Goal: Navigation & Orientation: Find specific page/section

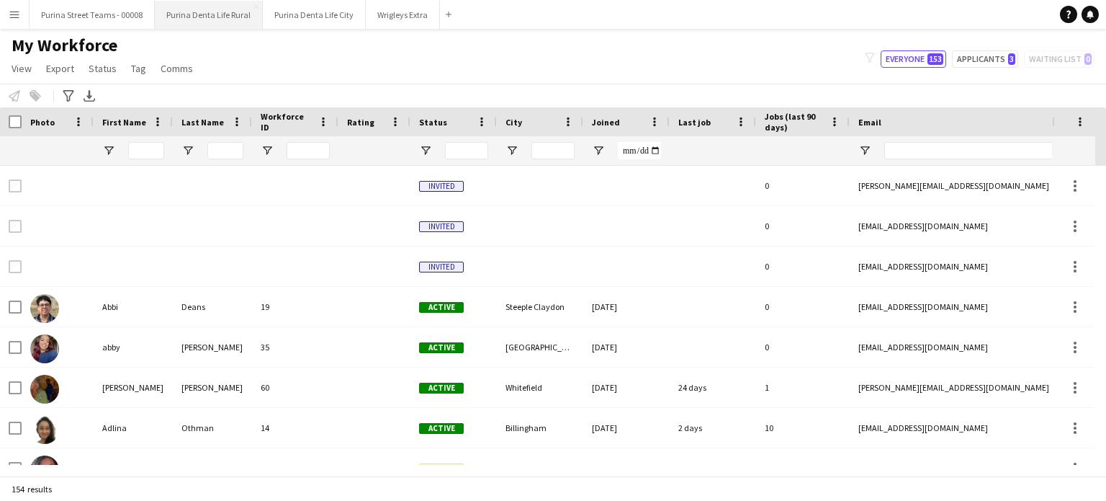
click at [173, 17] on button "Purina Denta Life Rural Close" at bounding box center [209, 15] width 108 height 28
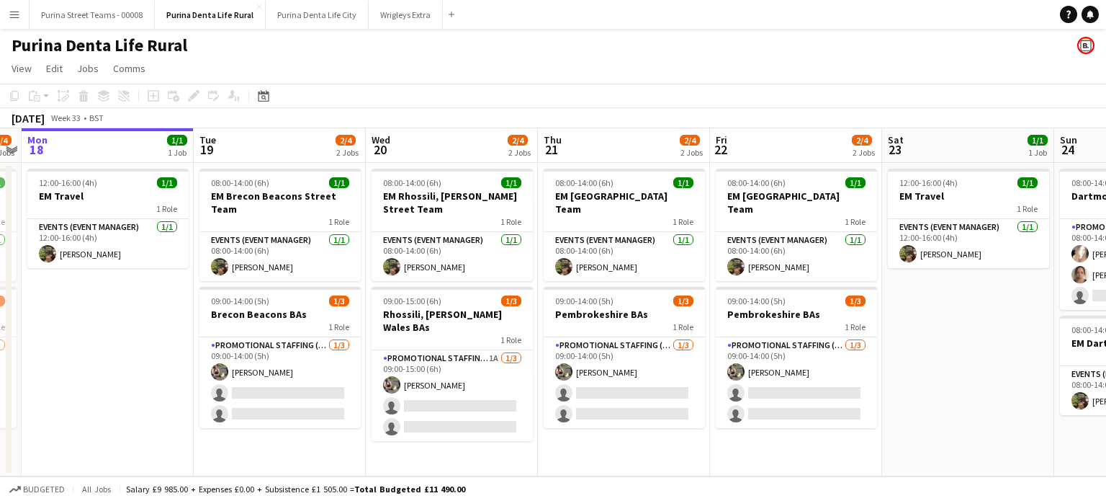
scroll to position [0, 496]
drag, startPoint x: 286, startPoint y: 351, endPoint x: 135, endPoint y: 325, distance: 153.6
click at [135, 325] on app-calendar-viewport "Fri 15 3/4 2 Jobs Sat 16 2/4 2 Jobs Sun 17 2/4 2 Jobs Mon 18 1/1 1 Job Tue 19 2…" at bounding box center [553, 302] width 1106 height 348
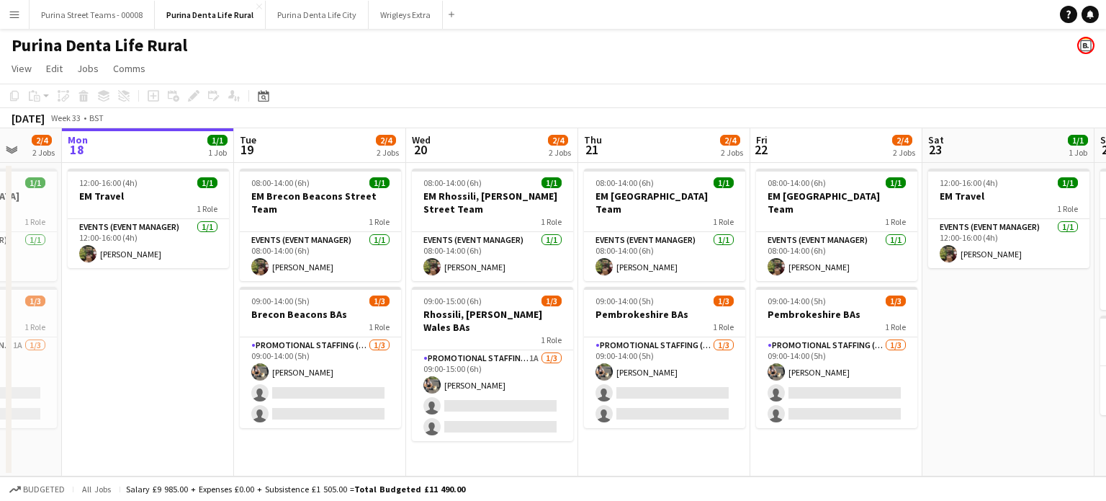
scroll to position [0, 452]
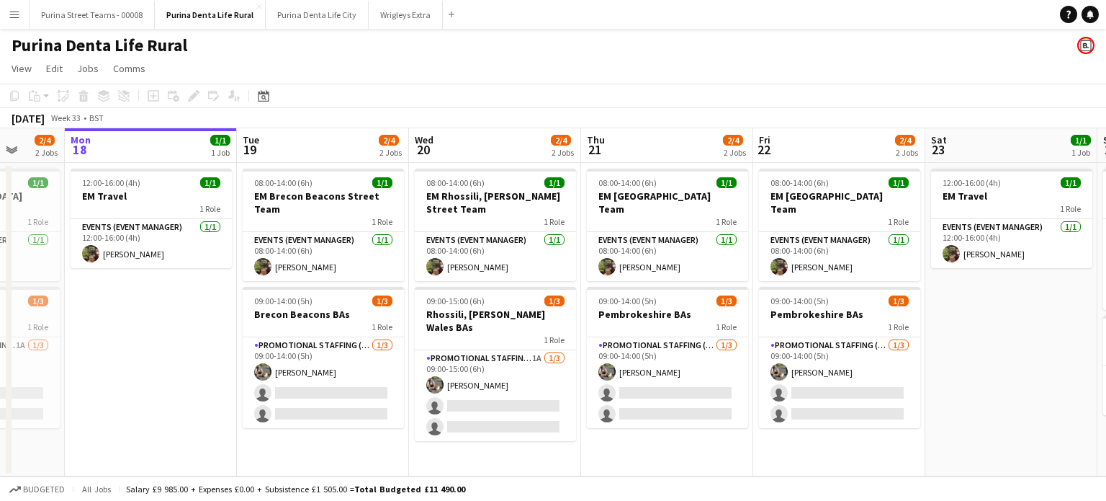
drag, startPoint x: 933, startPoint y: 334, endPoint x: 977, endPoint y: 302, distance: 55.2
click at [977, 302] on app-calendar-viewport "Fri 15 3/4 2 Jobs Sat 16 2/4 2 Jobs Sun 17 2/4 2 Jobs Mon 18 1/1 1 Job Tue 19 2…" at bounding box center [553, 302] width 1106 height 348
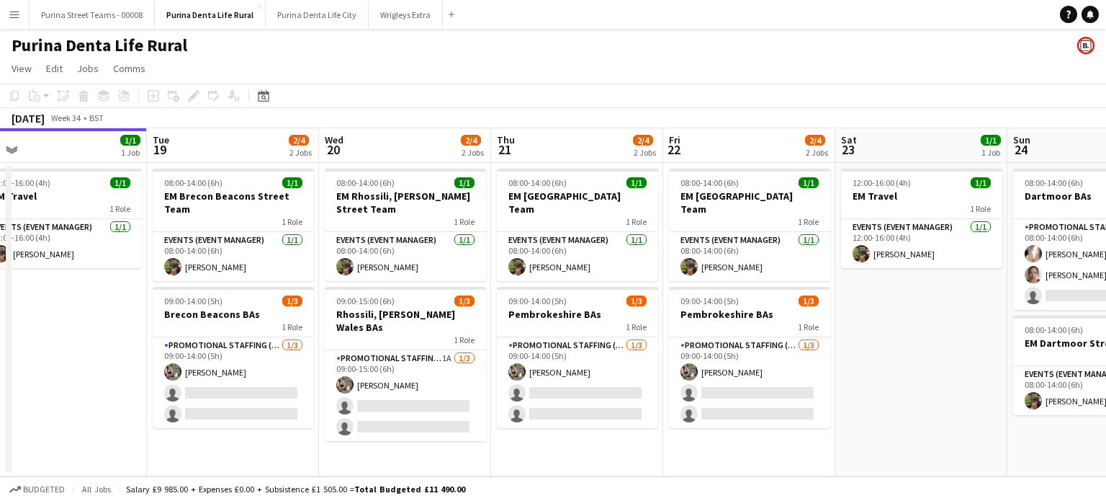
scroll to position [0, 369]
drag, startPoint x: 925, startPoint y: 336, endPoint x: 835, endPoint y: 315, distance: 91.7
click at [835, 315] on app-calendar-viewport "Sat 16 2/4 2 Jobs Sun 17 2/4 2 Jobs Mon 18 1/1 1 Job Tue 19 2/4 2 Jobs Wed 20 2…" at bounding box center [553, 302] width 1106 height 348
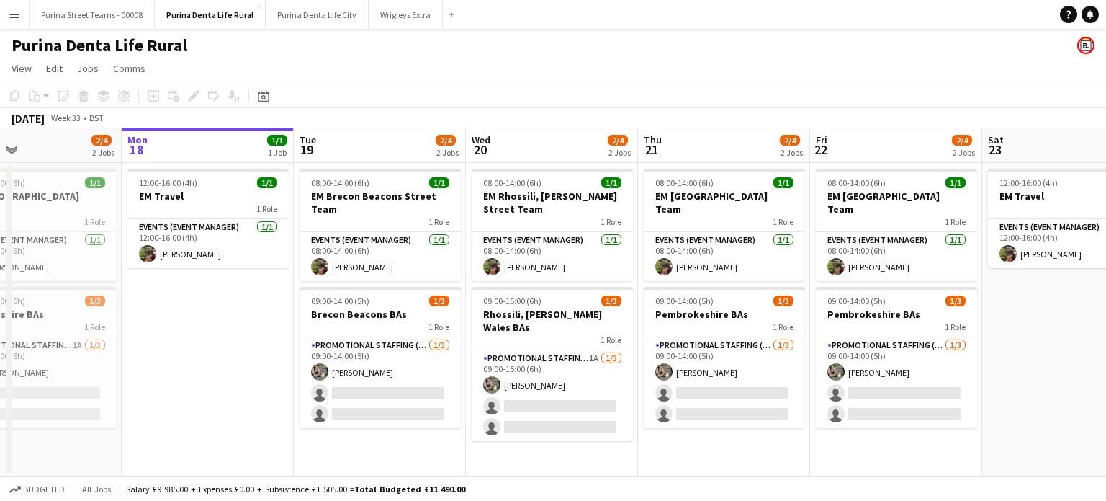
scroll to position [0, 575]
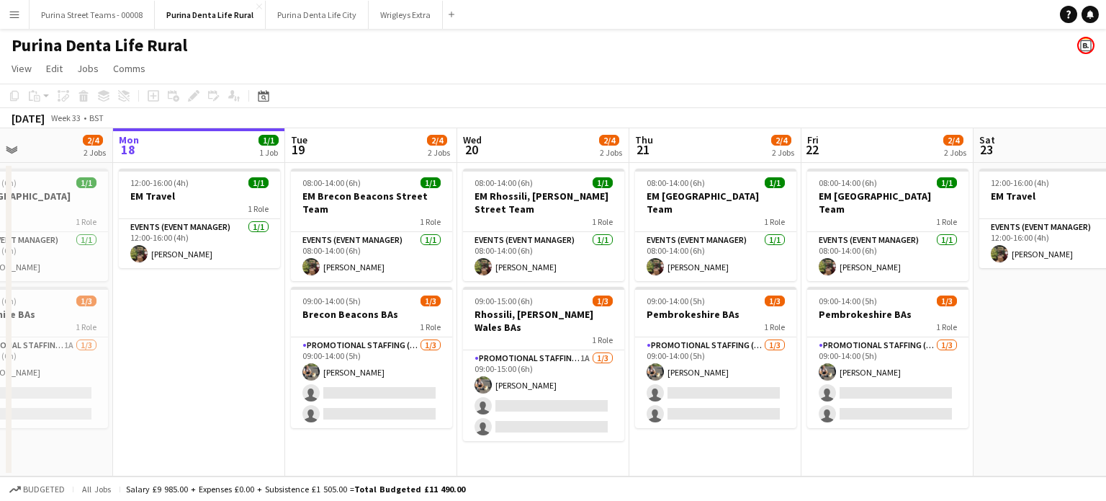
drag, startPoint x: 113, startPoint y: 398, endPoint x: 251, endPoint y: 373, distance: 139.9
click at [251, 373] on app-calendar-viewport "Thu 14 4/4 2 Jobs Fri 15 3/4 2 Jobs Sat 16 2/4 2 Jobs Sun 17 2/4 2 Jobs Mon 18 …" at bounding box center [553, 302] width 1106 height 348
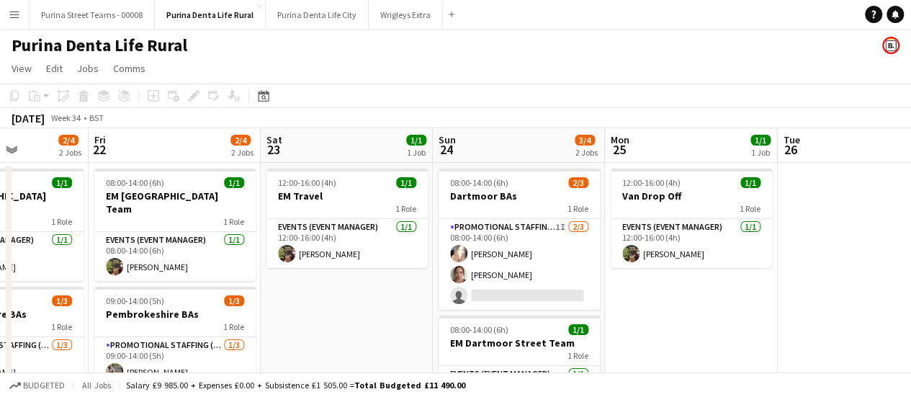
drag, startPoint x: 701, startPoint y: 328, endPoint x: 334, endPoint y: 315, distance: 366.8
click at [334, 315] on app-calendar-viewport "Mon 18 1/1 1 Job Tue 19 2/4 2 Jobs Wed 20 2/4 2 Jobs Thu 21 2/4 2 Jobs Fri 22 2…" at bounding box center [455, 300] width 911 height 344
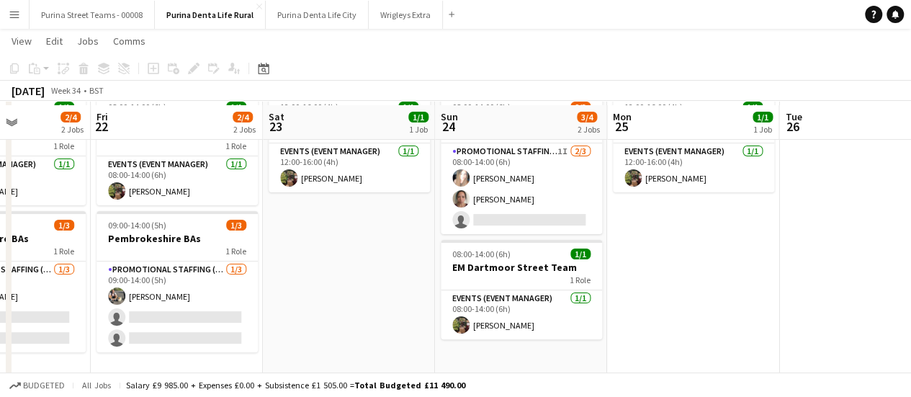
scroll to position [79, 0]
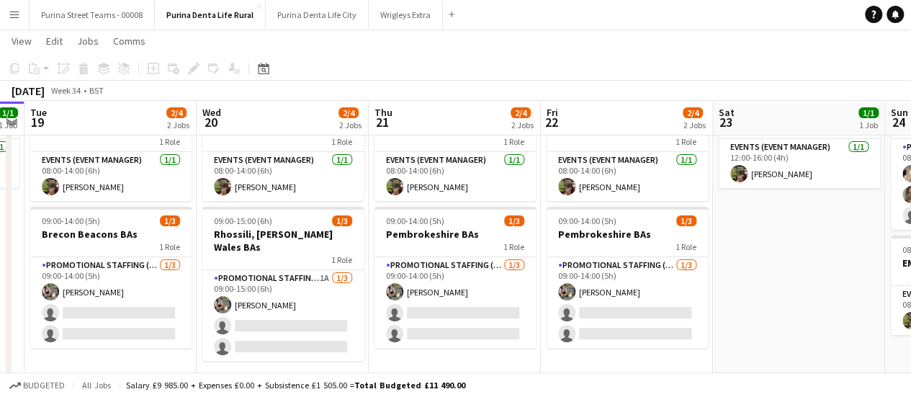
drag, startPoint x: 308, startPoint y: 224, endPoint x: 761, endPoint y: 263, distance: 454.0
click at [761, 263] on app-calendar-viewport "Sun 17 2/4 2 Jobs Mon 18 1/1 1 Job Tue 19 2/4 2 Jobs Wed 20 2/4 2 Jobs Thu 21 2…" at bounding box center [455, 185] width 911 height 414
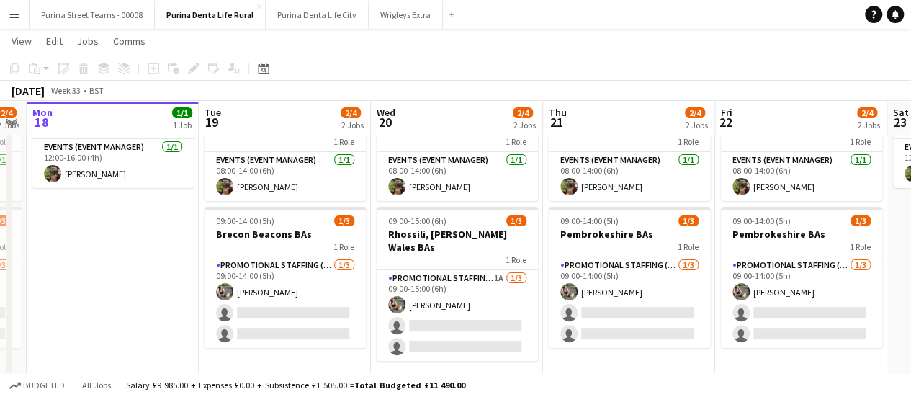
scroll to position [0, 436]
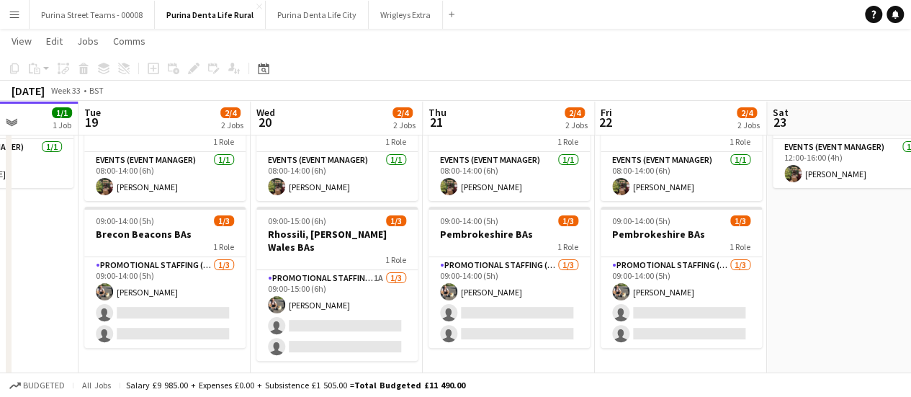
drag, startPoint x: 487, startPoint y: 274, endPoint x: 713, endPoint y: 291, distance: 226.8
click at [713, 291] on app-calendar-viewport "Sat 16 2/4 2 Jobs Sun 17 2/4 2 Jobs Mon 18 1/1 1 Job Tue 19 2/4 2 Jobs Wed 20 2…" at bounding box center [455, 185] width 911 height 414
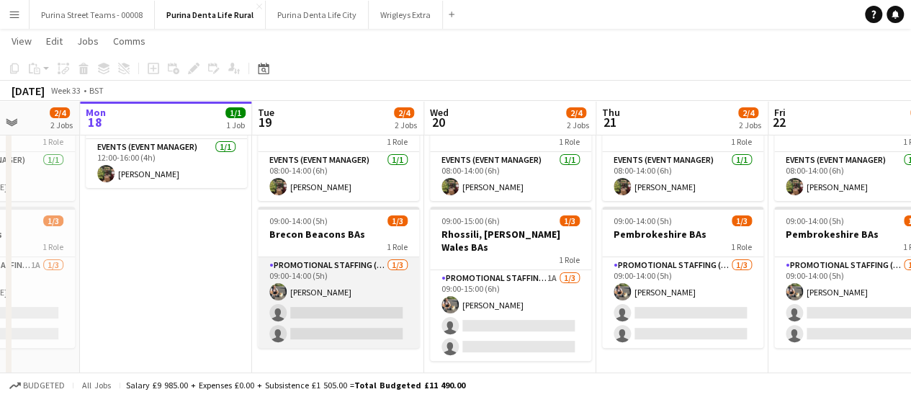
click at [368, 259] on app-card-role "Promotional Staffing (Brand Ambassadors) [DATE] 09:00-14:00 (5h) [PERSON_NAME] …" at bounding box center [338, 302] width 161 height 91
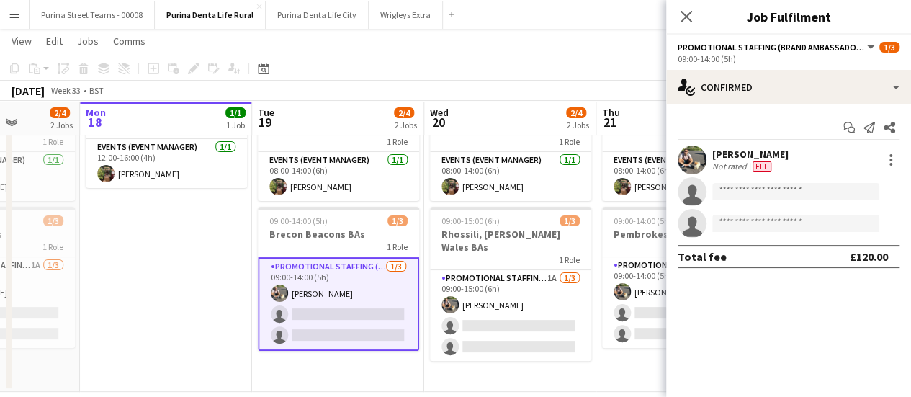
click at [209, 270] on app-date-cell "12:00-16:00 (4h) 1/1 EM Travel 1 Role Events (Event Manager) [DATE] 12:00-16:00…" at bounding box center [166, 237] width 172 height 309
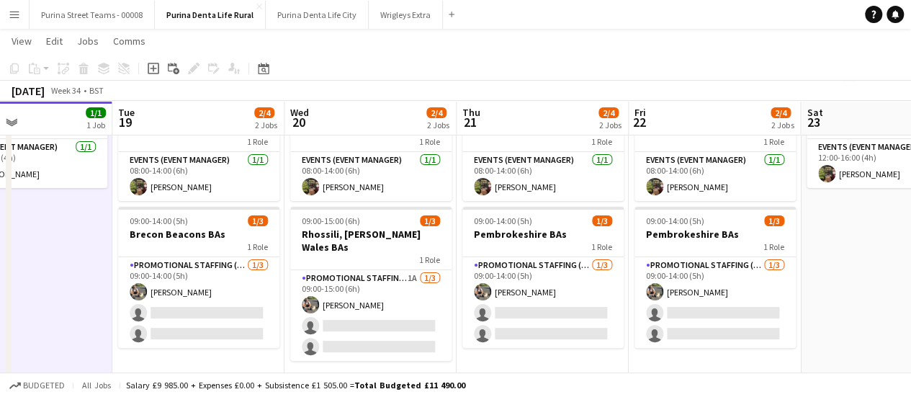
scroll to position [0, 575]
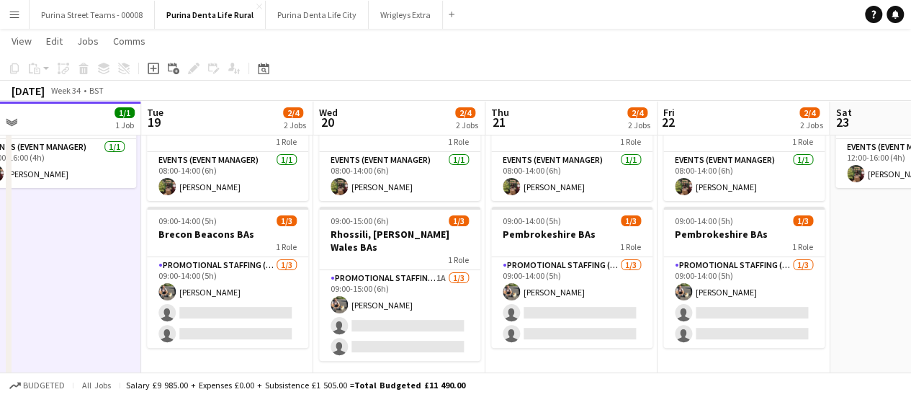
drag, startPoint x: 852, startPoint y: 364, endPoint x: 743, endPoint y: 328, distance: 115.0
click at [743, 328] on app-calendar-viewport "Fri 15 3/4 2 Jobs Sat 16 2/4 2 Jobs Sun 17 2/4 2 Jobs Mon 18 1/1 1 Job Tue 19 2…" at bounding box center [455, 185] width 911 height 414
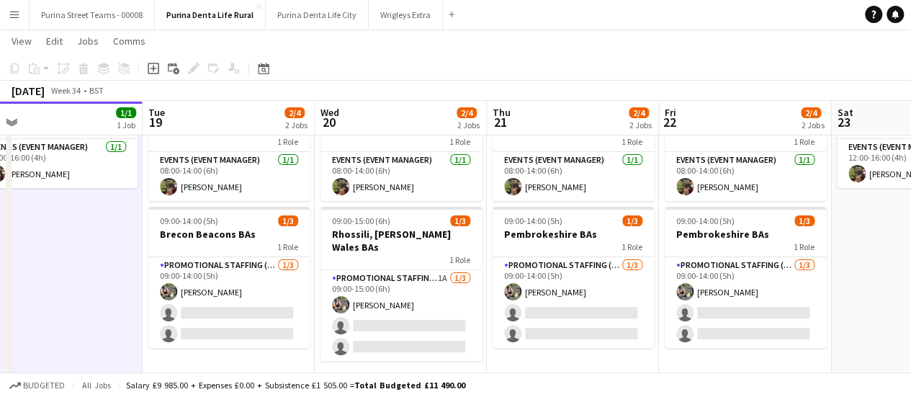
click at [19, 14] on app-icon "Menu" at bounding box center [15, 15] width 12 height 12
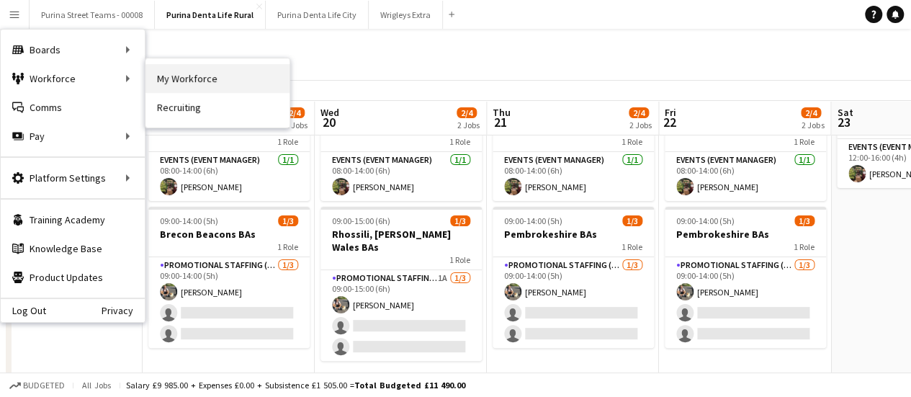
click at [219, 74] on link "My Workforce" at bounding box center [217, 78] width 144 height 29
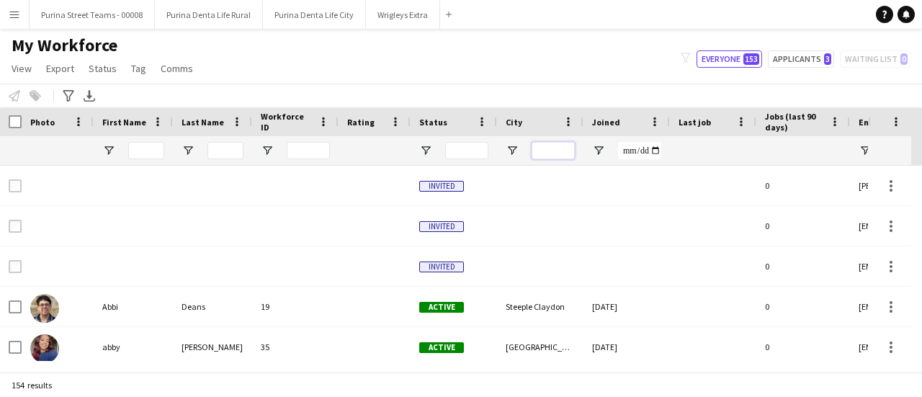
click at [532, 151] on input "City Filter Input" at bounding box center [553, 150] width 43 height 17
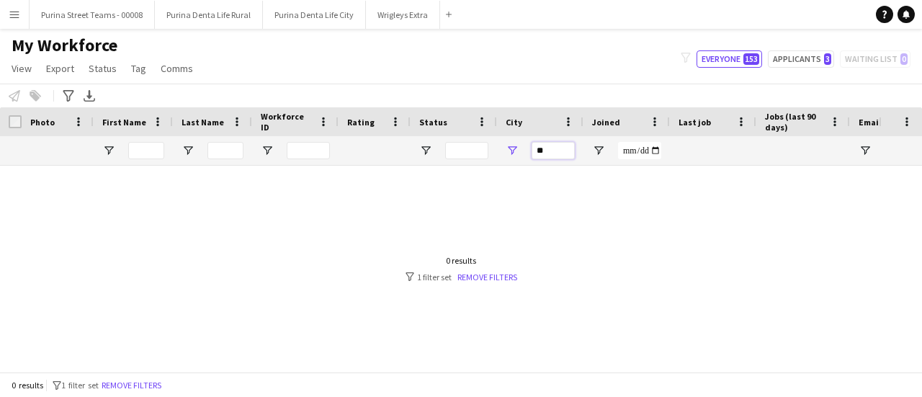
type input "*"
